Goal: Task Accomplishment & Management: Manage account settings

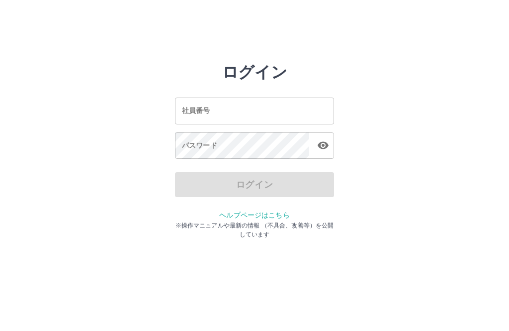
click at [273, 102] on input "社員番号" at bounding box center [254, 111] width 159 height 26
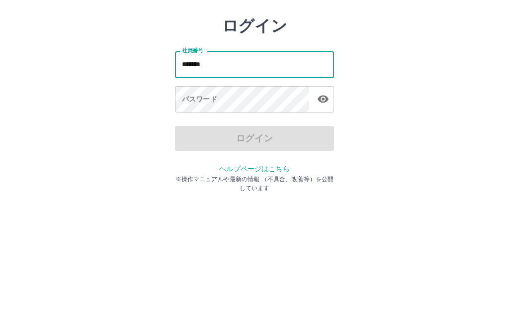
type input "*******"
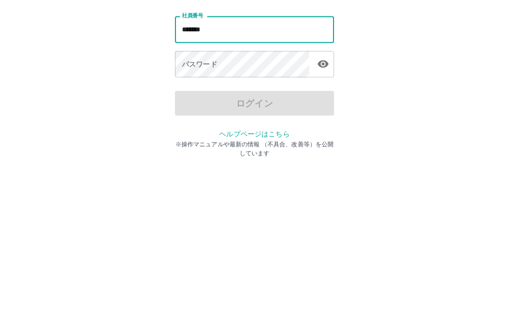
click at [200, 132] on div "パスワード パスワード" at bounding box center [254, 146] width 159 height 28
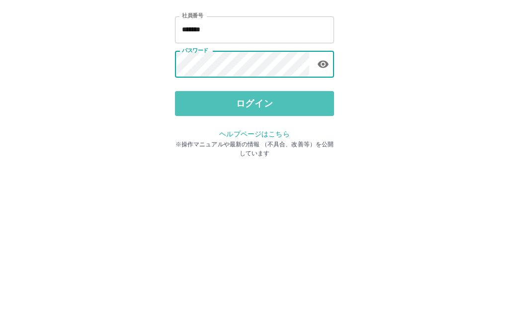
click at [294, 172] on button "ログイン" at bounding box center [254, 184] width 159 height 25
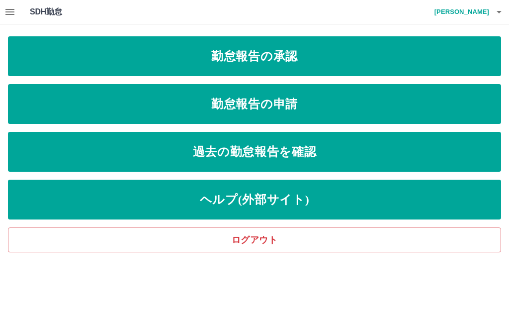
click at [19, 7] on button "button" at bounding box center [10, 12] width 20 height 24
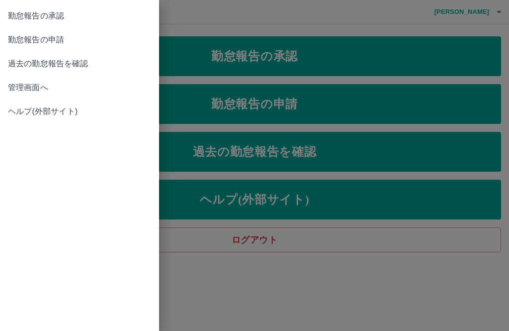
click at [18, 92] on span "管理画面へ" at bounding box center [79, 88] width 143 height 12
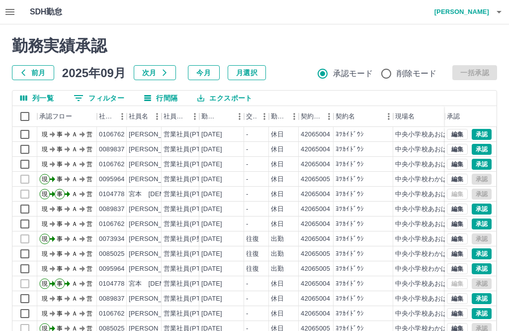
click at [37, 72] on button "前月" at bounding box center [33, 72] width 42 height 15
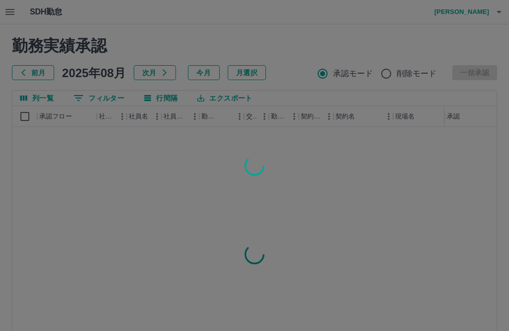
click at [34, 76] on div at bounding box center [254, 165] width 509 height 331
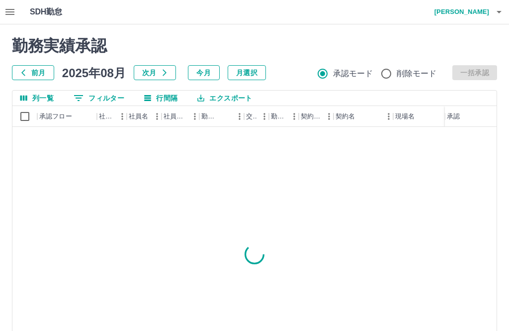
click at [32, 71] on button "前月" at bounding box center [33, 72] width 42 height 15
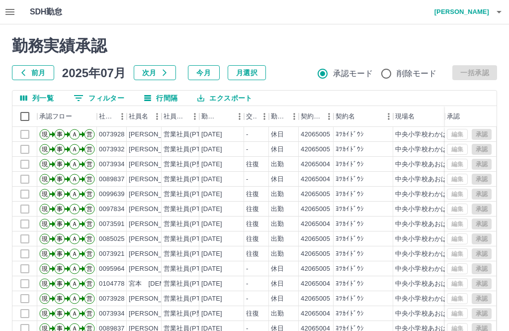
click at [30, 74] on button "前月" at bounding box center [33, 72] width 42 height 15
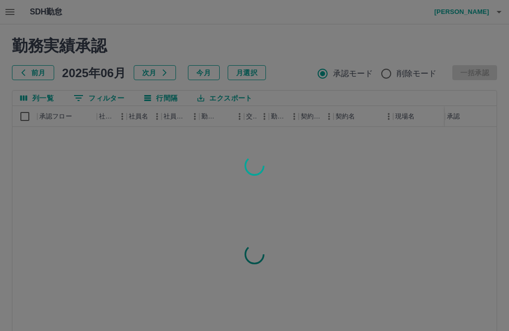
click at [28, 69] on div at bounding box center [254, 165] width 509 height 331
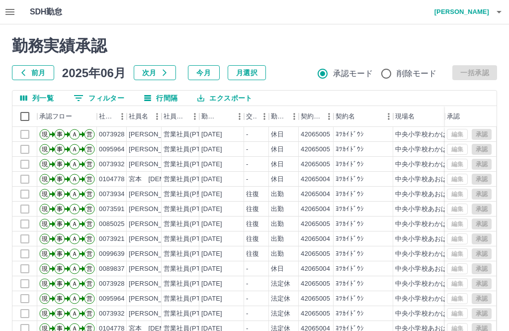
click at [32, 76] on button "前月" at bounding box center [33, 72] width 42 height 15
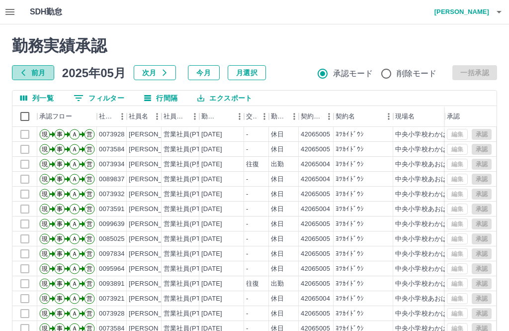
click at [30, 71] on button "前月" at bounding box center [33, 72] width 42 height 15
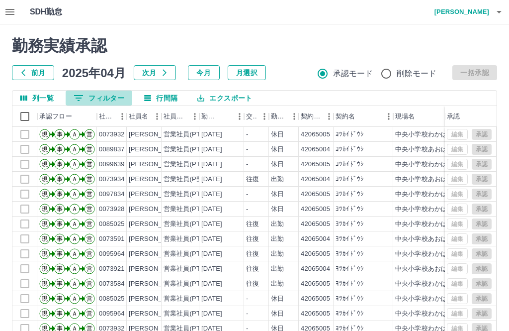
click at [99, 101] on button "0 フィルター" at bounding box center [99, 98] width 67 height 15
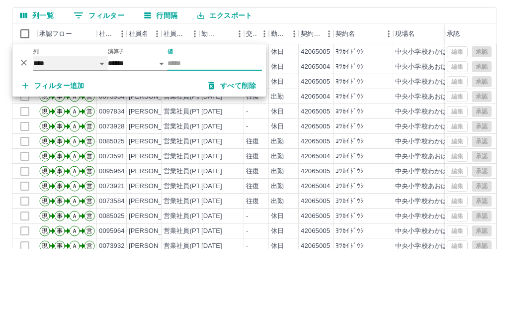
click at [67, 139] on select "**** *** **** *** *** **** ***** *** *** ** ** ** **** **** **** ** ** *** ****…" at bounding box center [70, 146] width 75 height 14
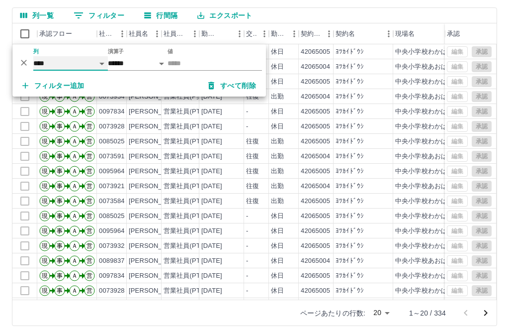
select select "**********"
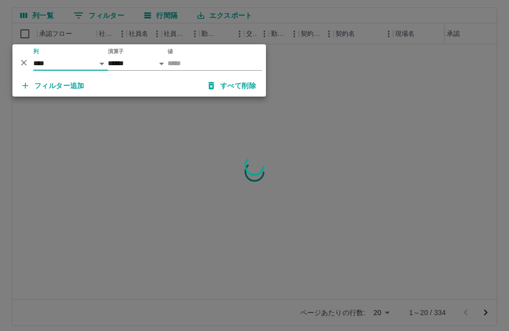
click at [205, 64] on input "値" at bounding box center [215, 63] width 95 height 14
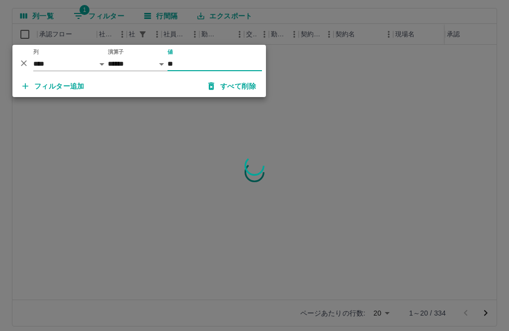
type input "**"
click at [401, 95] on div at bounding box center [254, 165] width 509 height 331
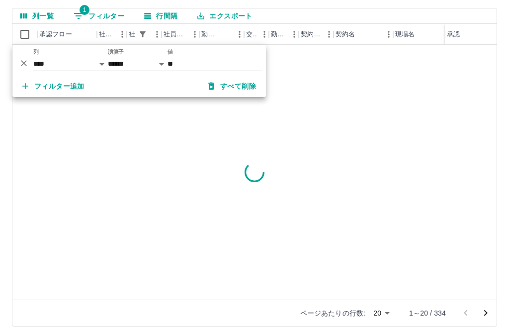
scroll to position [83, 0]
click at [400, 95] on div at bounding box center [254, 165] width 509 height 331
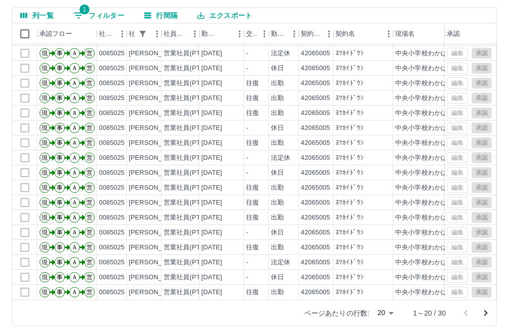
scroll to position [43, 0]
click at [491, 316] on icon "次のページへ" at bounding box center [486, 313] width 12 height 12
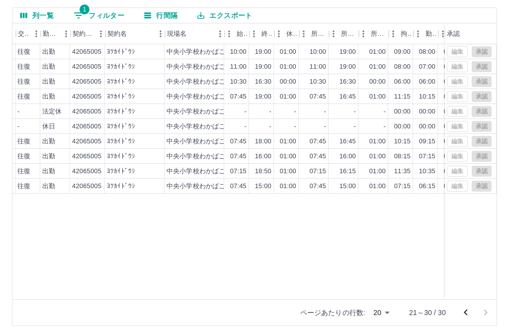
scroll to position [0, 228]
click at [471, 312] on icon "前のページへ" at bounding box center [466, 312] width 12 height 12
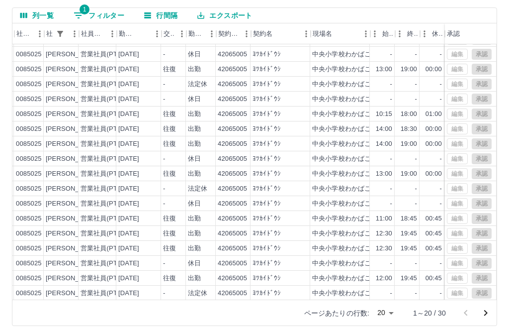
scroll to position [13, 83]
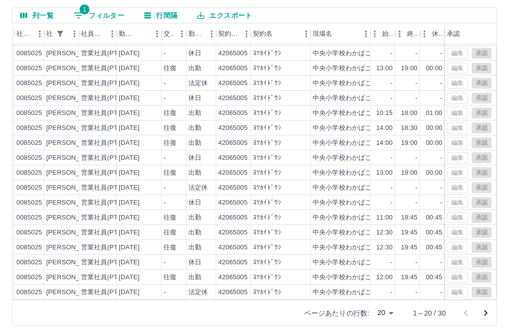
click at [89, 15] on button "1 フィルター" at bounding box center [99, 15] width 67 height 15
select select "**********"
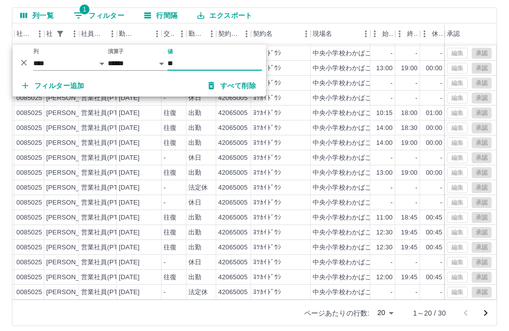
scroll to position [82, 0]
click at [338, 12] on div "列一覧 1 フィルター 行間隔 エクスポート" at bounding box center [254, 15] width 485 height 15
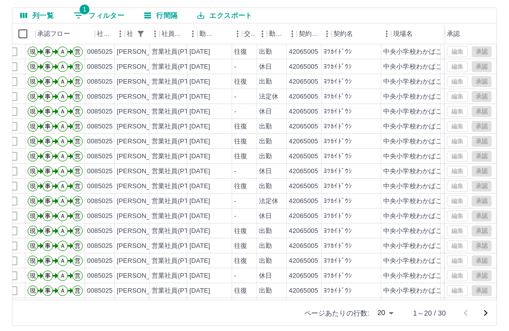
scroll to position [0, 12]
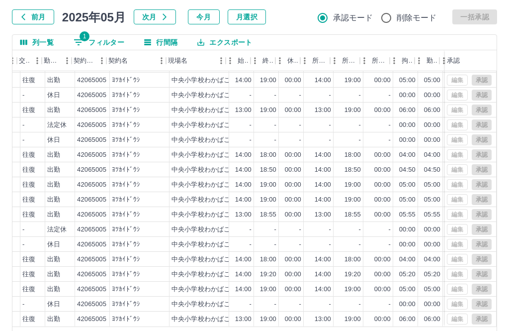
scroll to position [43, 227]
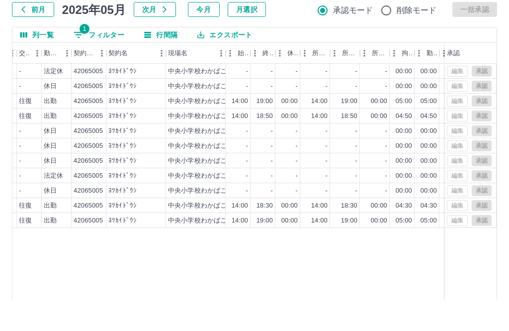
scroll to position [64, 0]
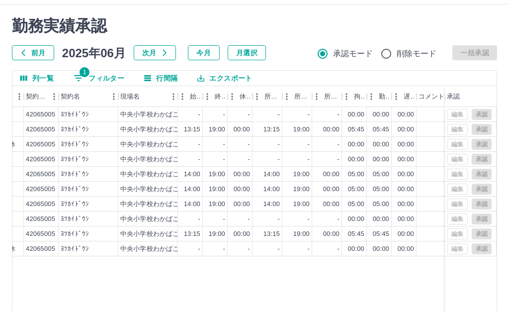
scroll to position [58, 0]
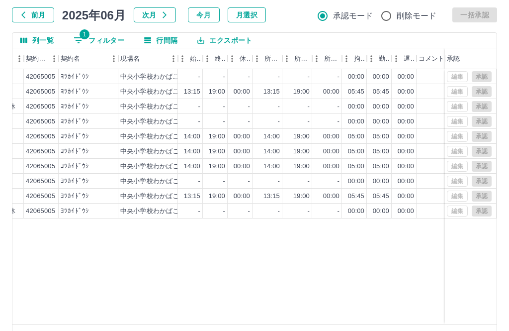
click at [466, 330] on icon "前のページへ" at bounding box center [466, 337] width 12 height 12
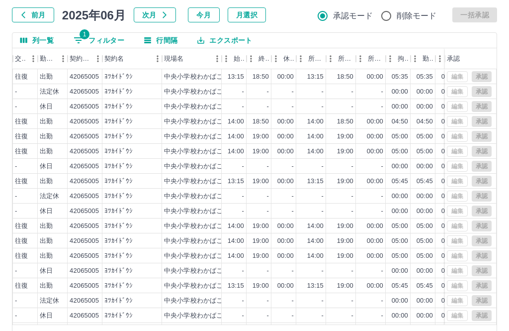
scroll to position [0, 0]
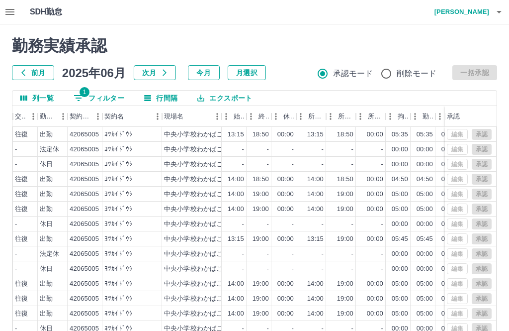
click at [158, 73] on button "次月" at bounding box center [155, 72] width 42 height 15
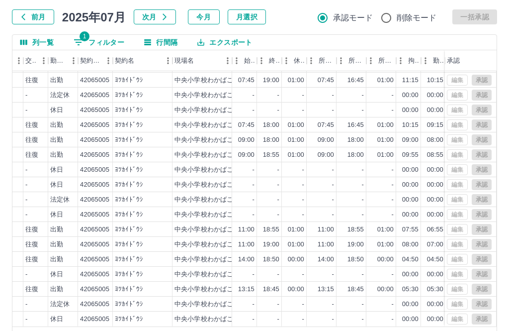
scroll to position [55, 0]
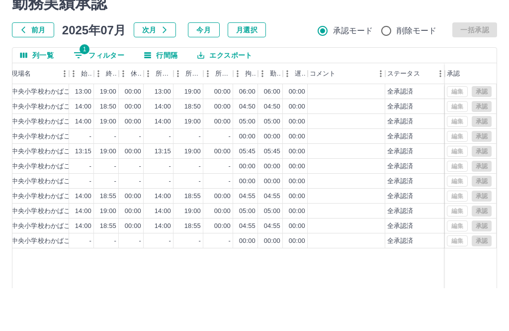
scroll to position [58, 0]
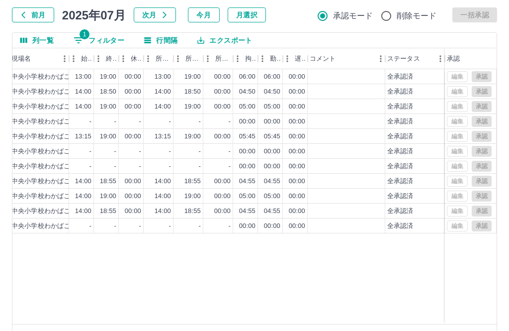
click at [466, 330] on icon "前のページへ" at bounding box center [466, 337] width 12 height 12
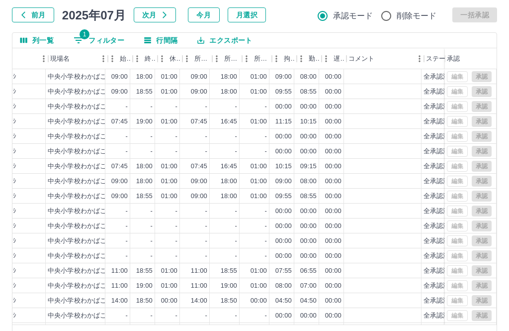
scroll to position [0, 347]
click at [38, 14] on button "前月" at bounding box center [33, 14] width 42 height 15
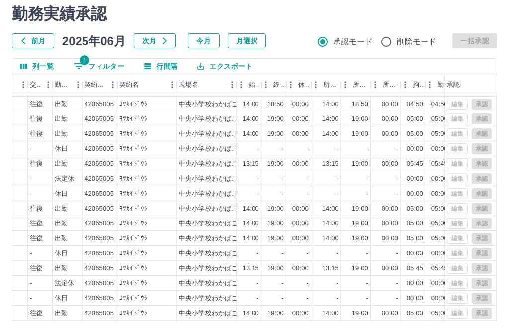
scroll to position [58, 0]
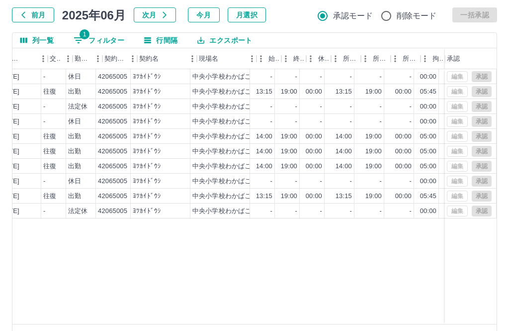
scroll to position [0, 208]
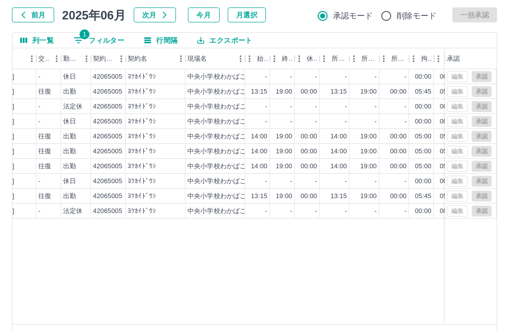
click at [30, 11] on button "前月" at bounding box center [33, 14] width 42 height 15
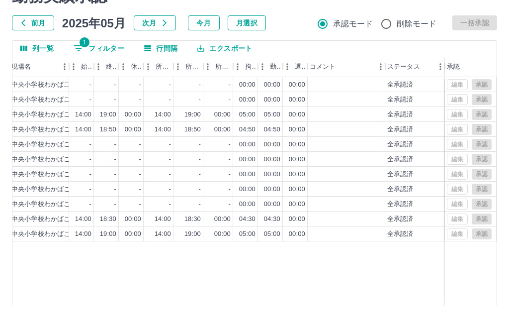
scroll to position [58, 0]
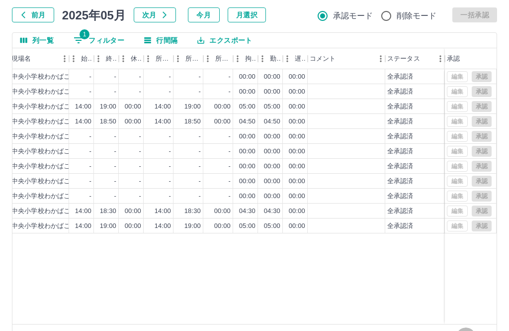
click at [470, 330] on icon "前のページへ" at bounding box center [466, 337] width 12 height 12
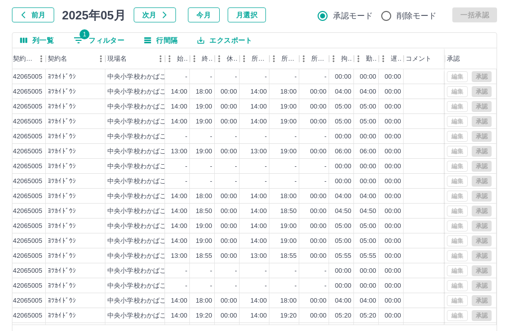
scroll to position [0, 288]
click at [27, 14] on button "前月" at bounding box center [33, 14] width 42 height 15
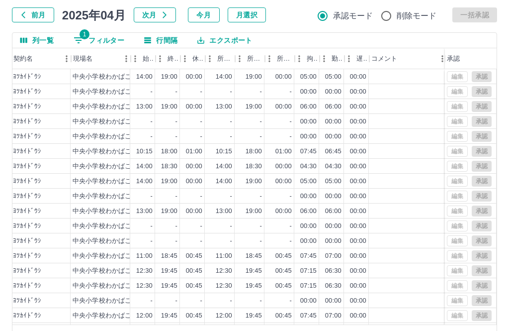
scroll to position [0, 322]
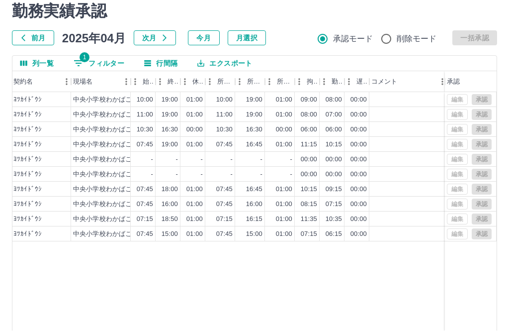
scroll to position [35, 0]
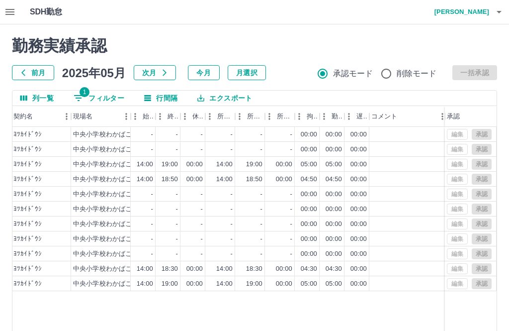
click at [474, 14] on h4 "鹿田　節子" at bounding box center [460, 12] width 60 height 24
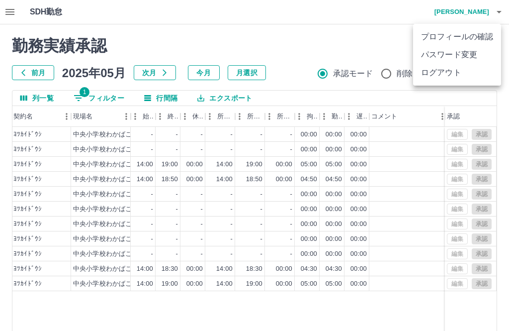
click at [447, 76] on li "ログアウト" at bounding box center [457, 73] width 88 height 18
